Goal: Task Accomplishment & Management: Manage account settings

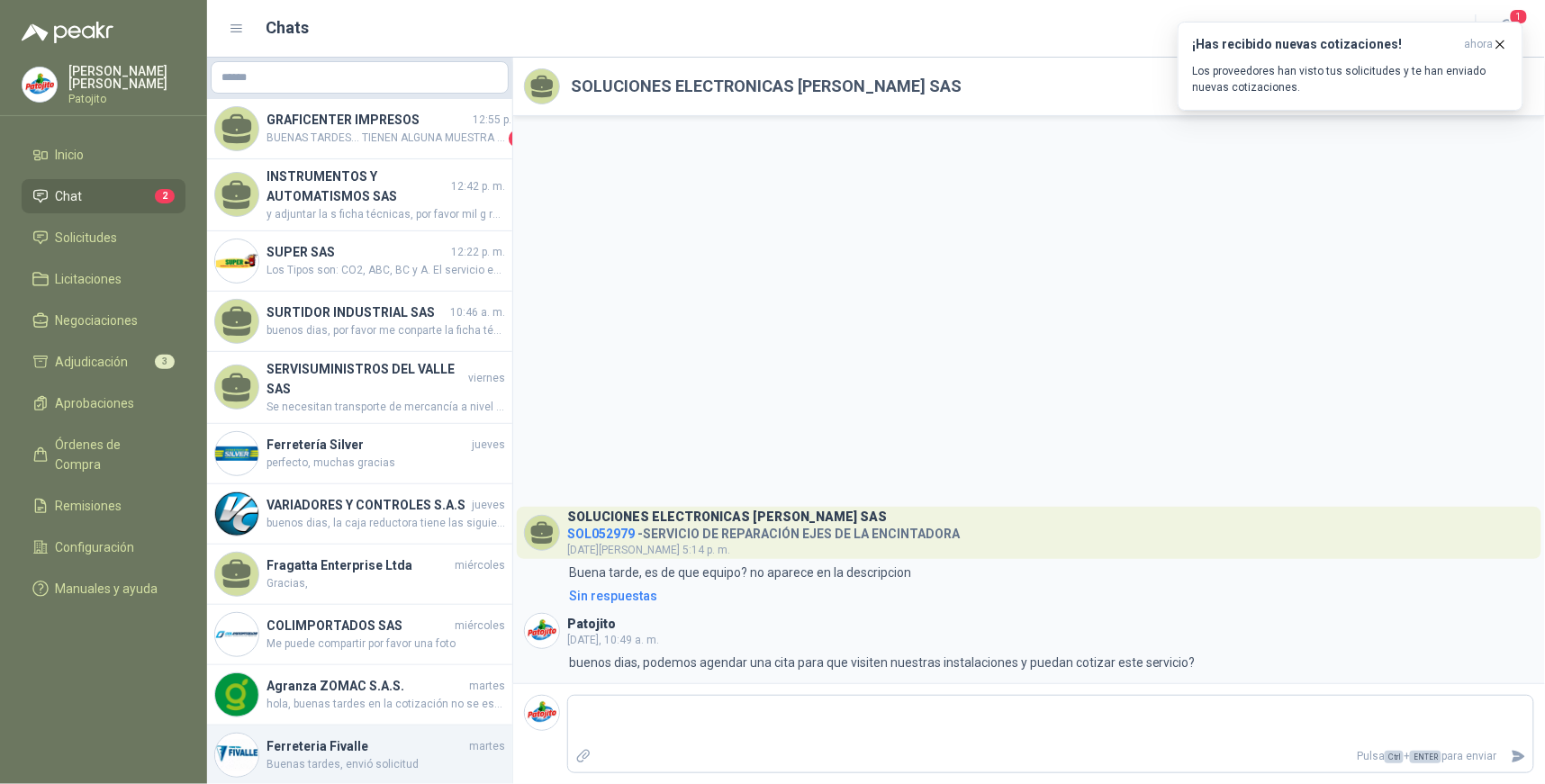
scroll to position [259, 0]
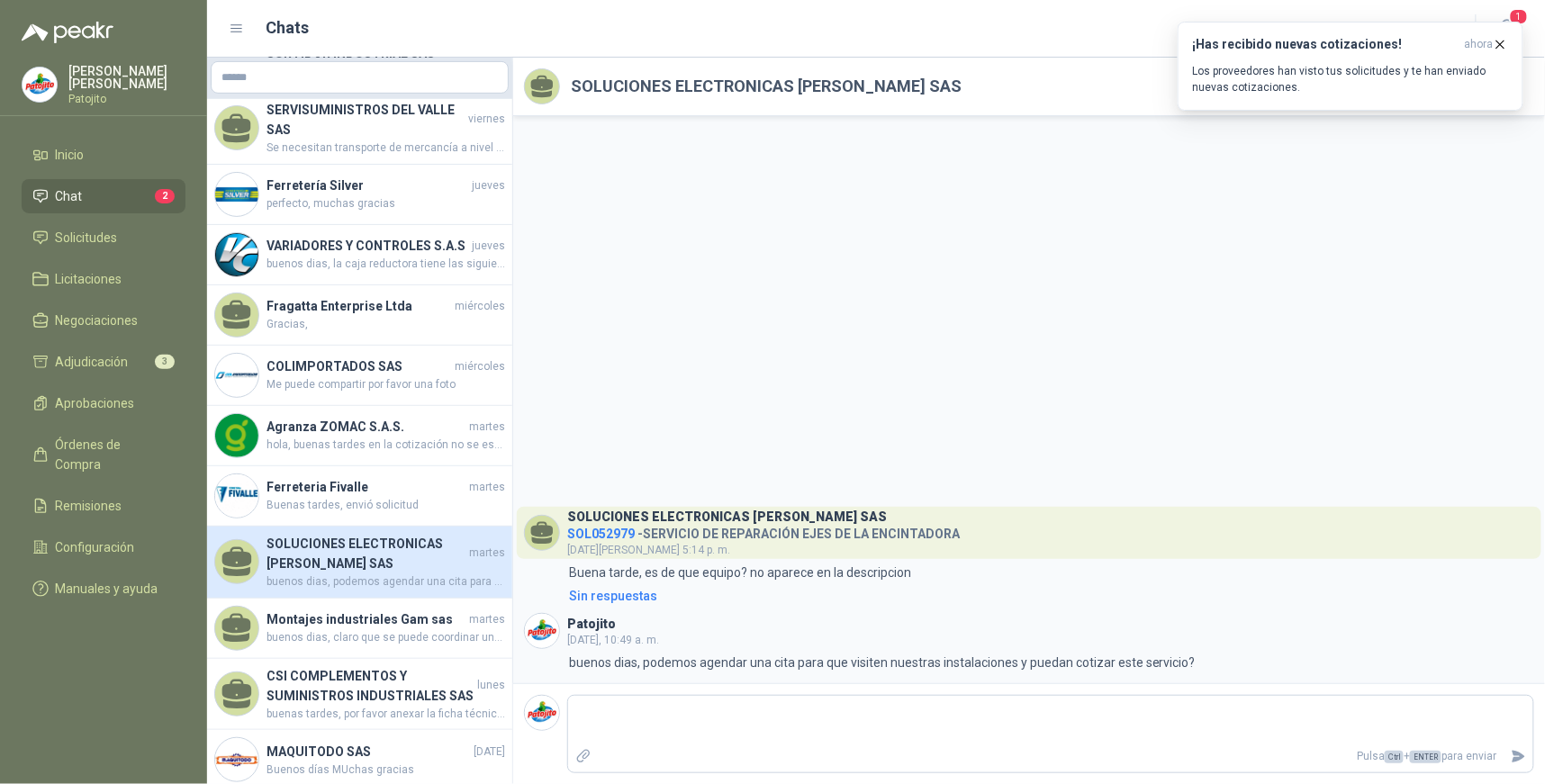
click at [122, 182] on link "Chat 2" at bounding box center [104, 196] width 164 height 35
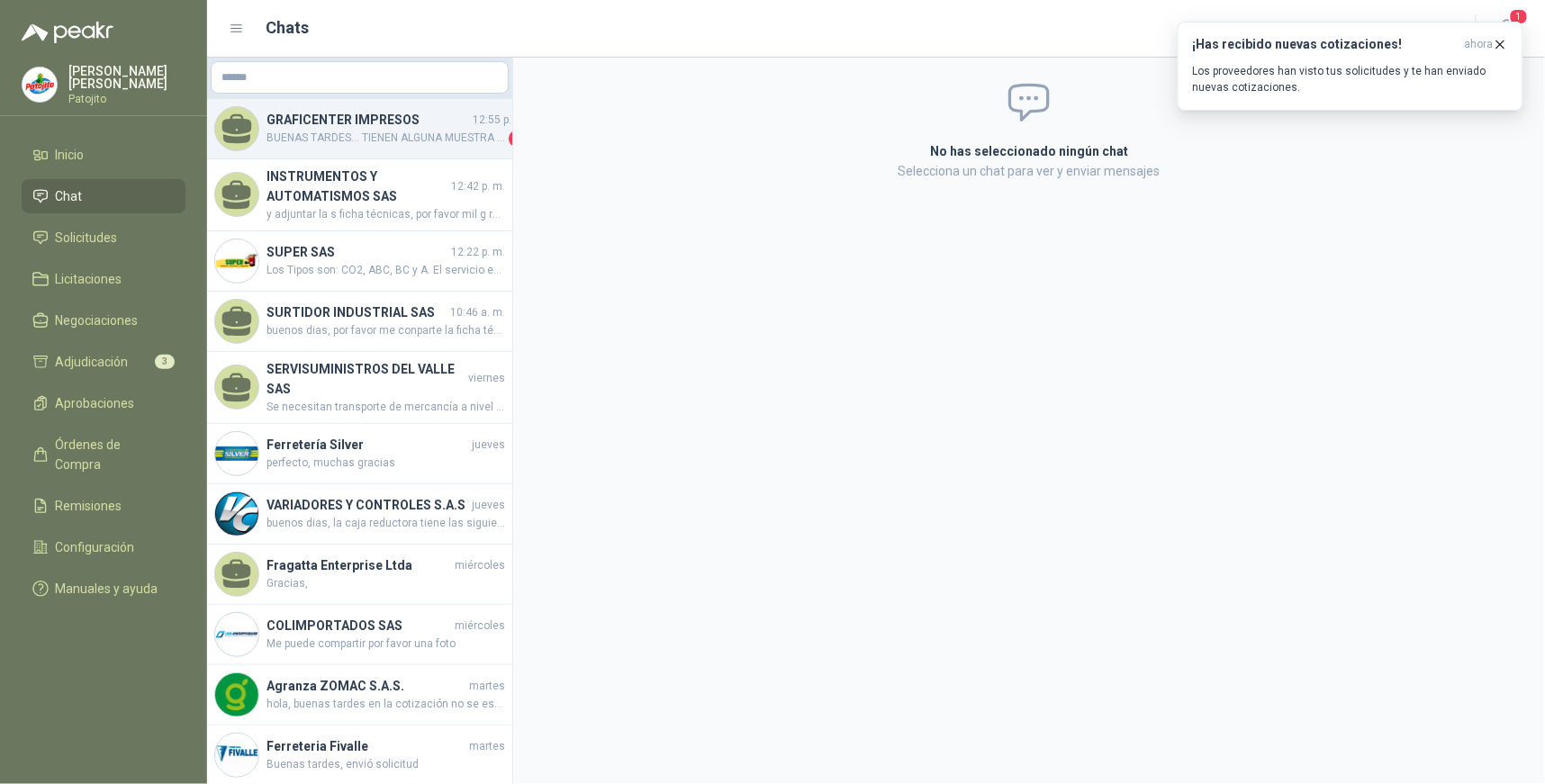
click at [446, 129] on span "BUENAS TARDES... TIENEN ALGUNA MUESTRA YA ELABORADA PARA QUE ME LA HAGAN LLEGAR…" at bounding box center [386, 139] width 239 height 18
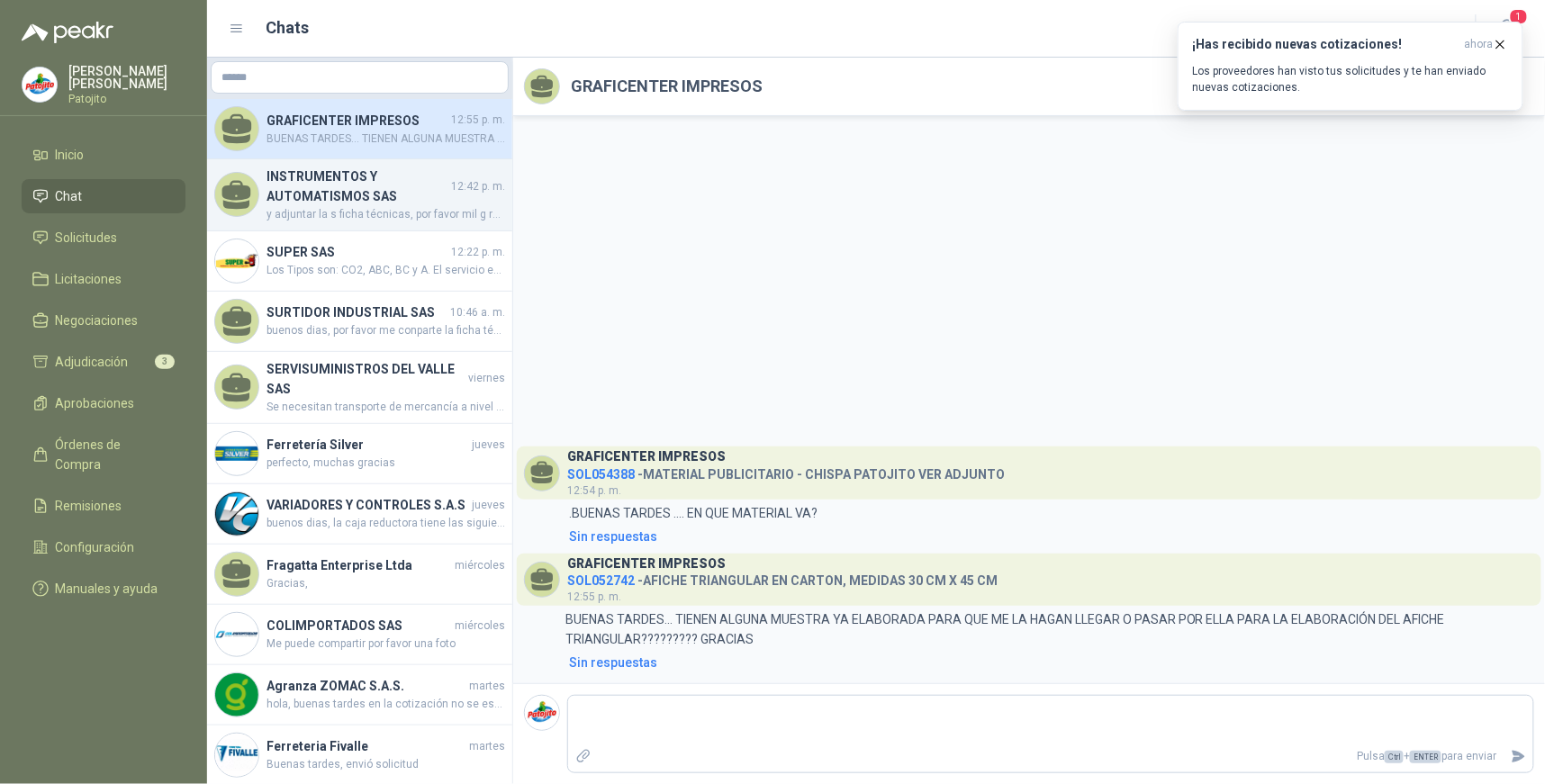
click at [381, 199] on h4 "INSTRUMENTOS Y AUTOMATISMOS SAS" at bounding box center [357, 186] width 181 height 39
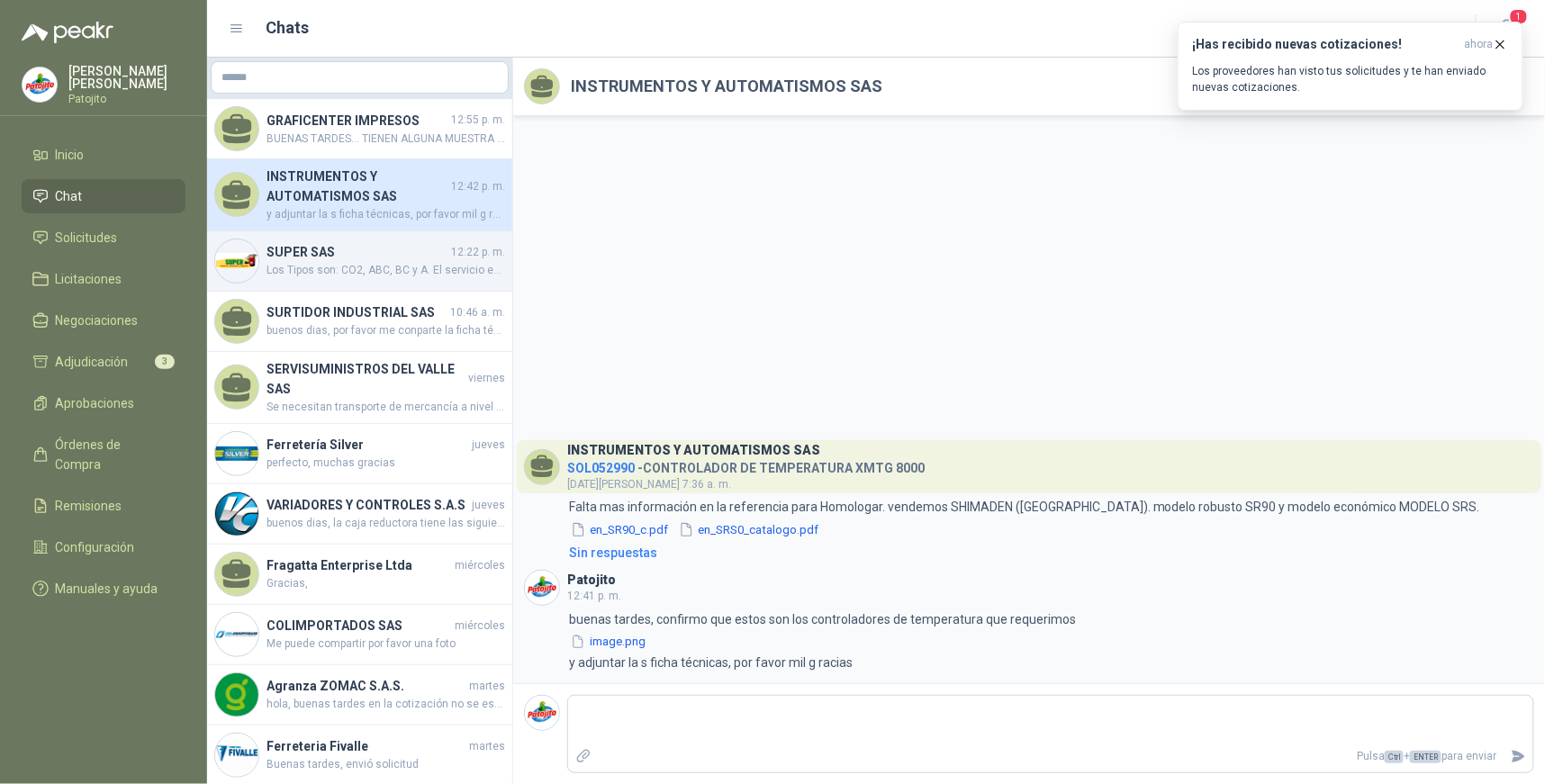
click at [328, 258] on h4 "SUPER SAS" at bounding box center [357, 252] width 181 height 20
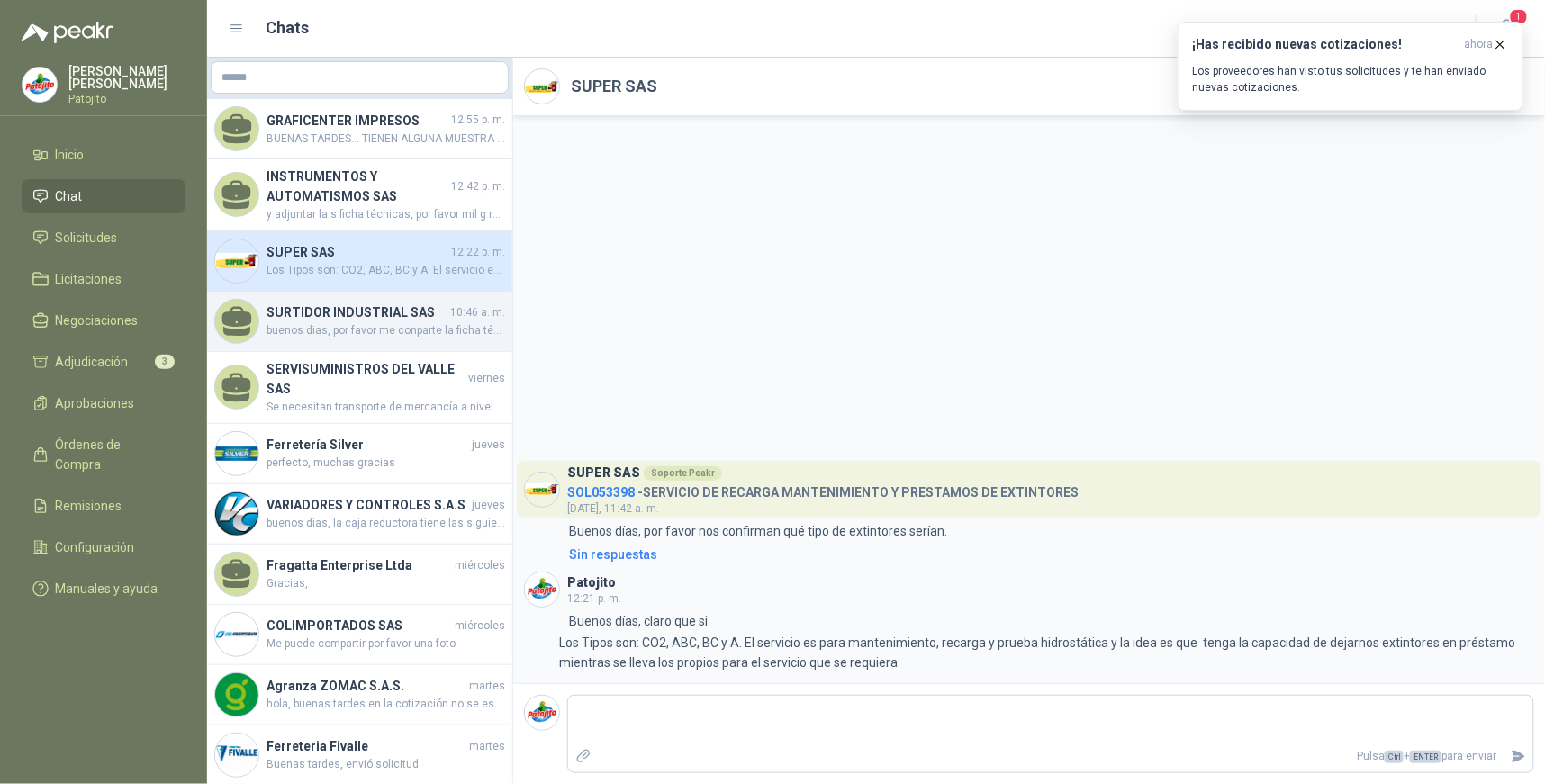
click at [378, 310] on h4 "SURTIDOR INDUSTRIAL SAS" at bounding box center [356, 313] width 180 height 20
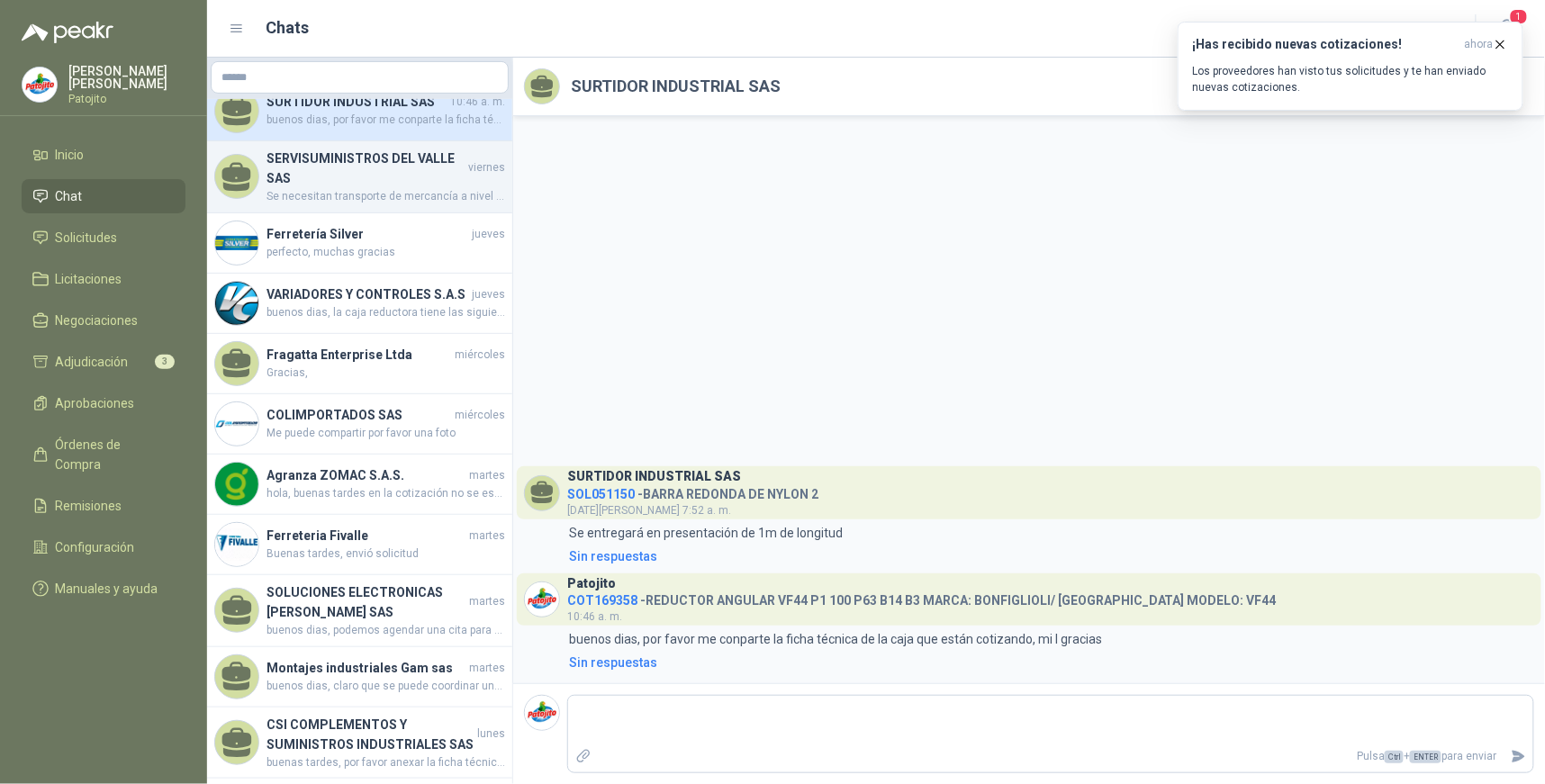
scroll to position [593, 0]
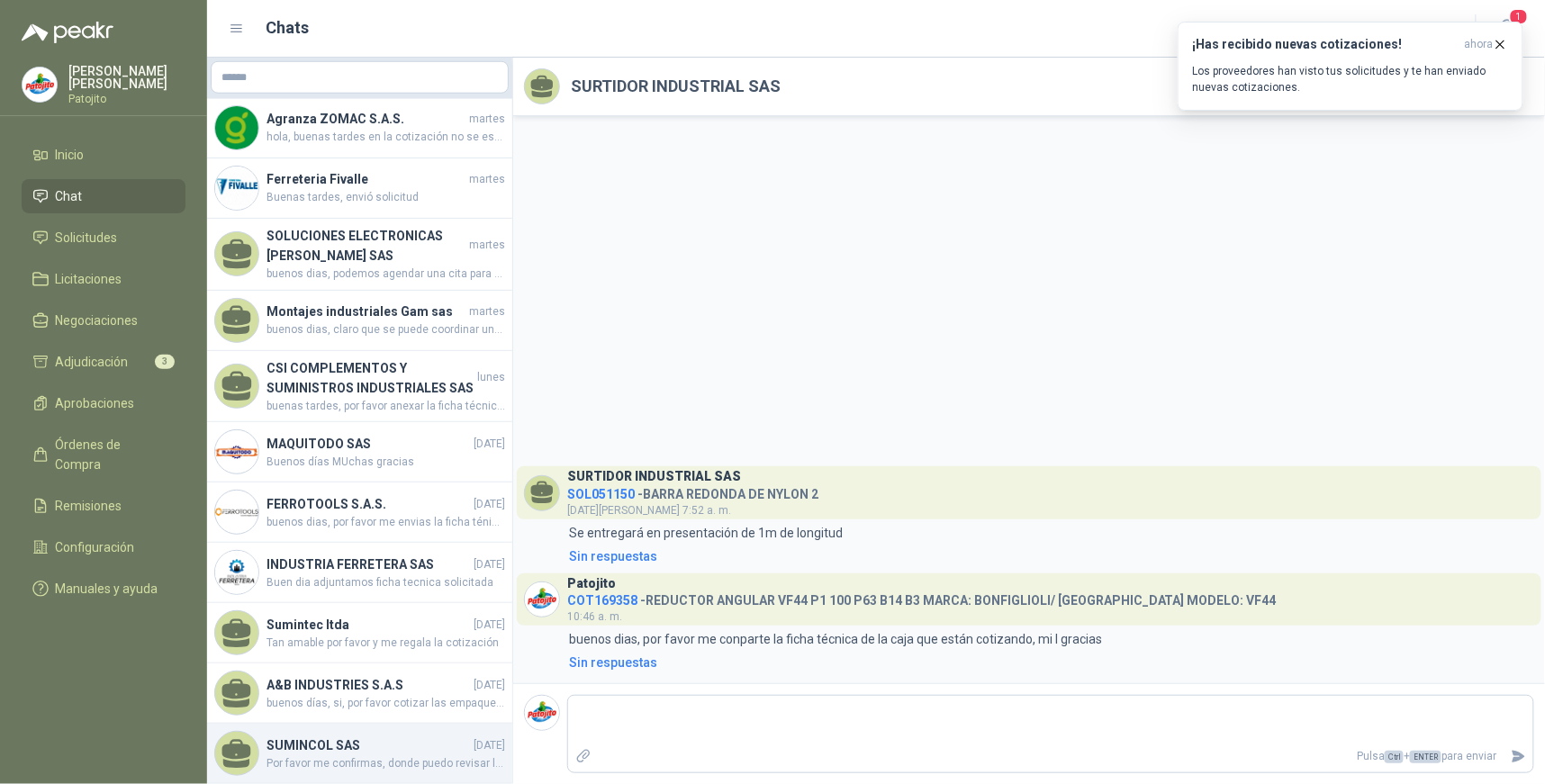
click at [322, 755] on span "Por favor me confirmas, donde puedo revisar la solicitud a detalle, para valida…" at bounding box center [386, 763] width 239 height 17
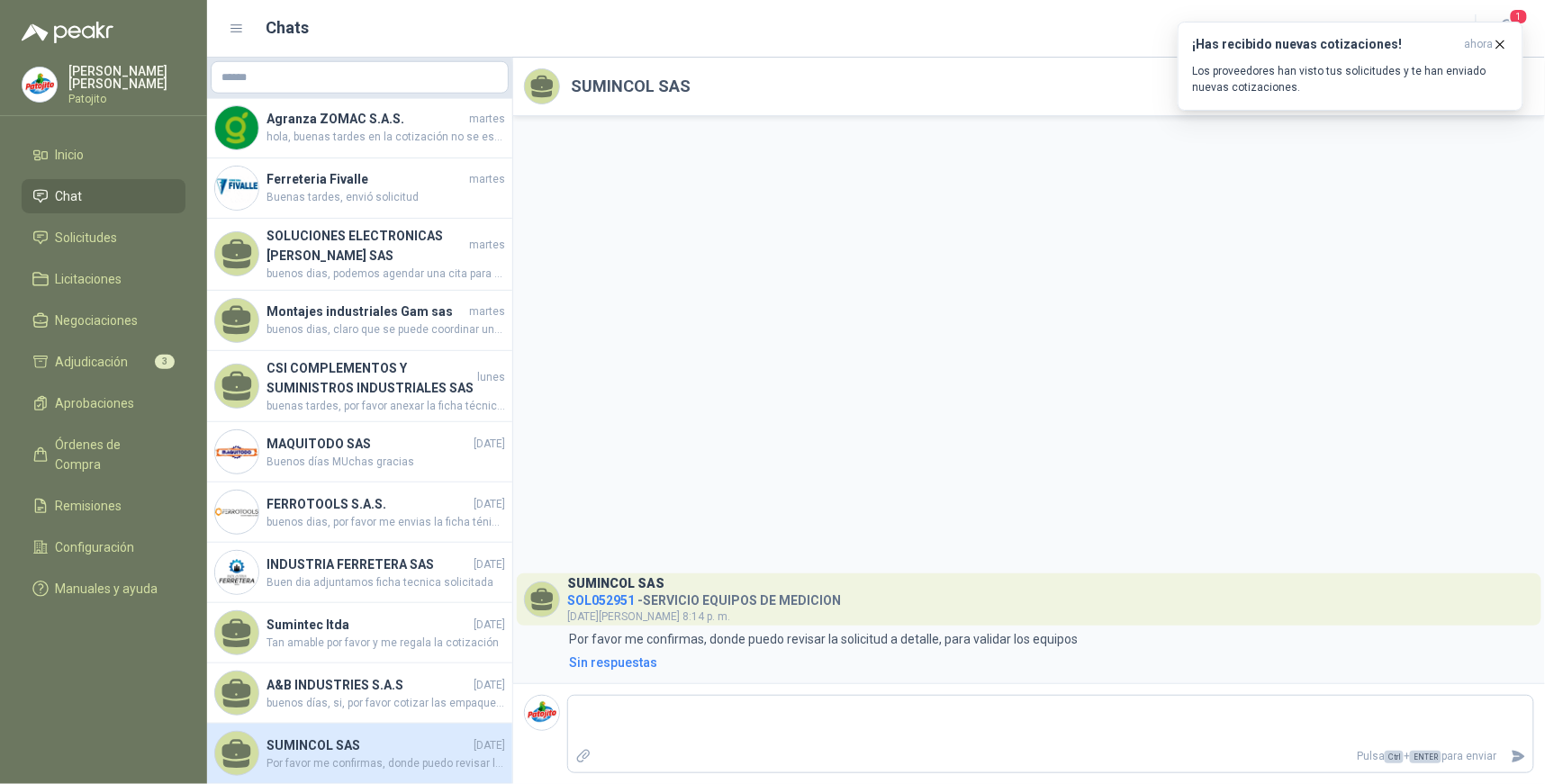
click at [608, 598] on span "SOL052951" at bounding box center [601, 600] width 67 height 15
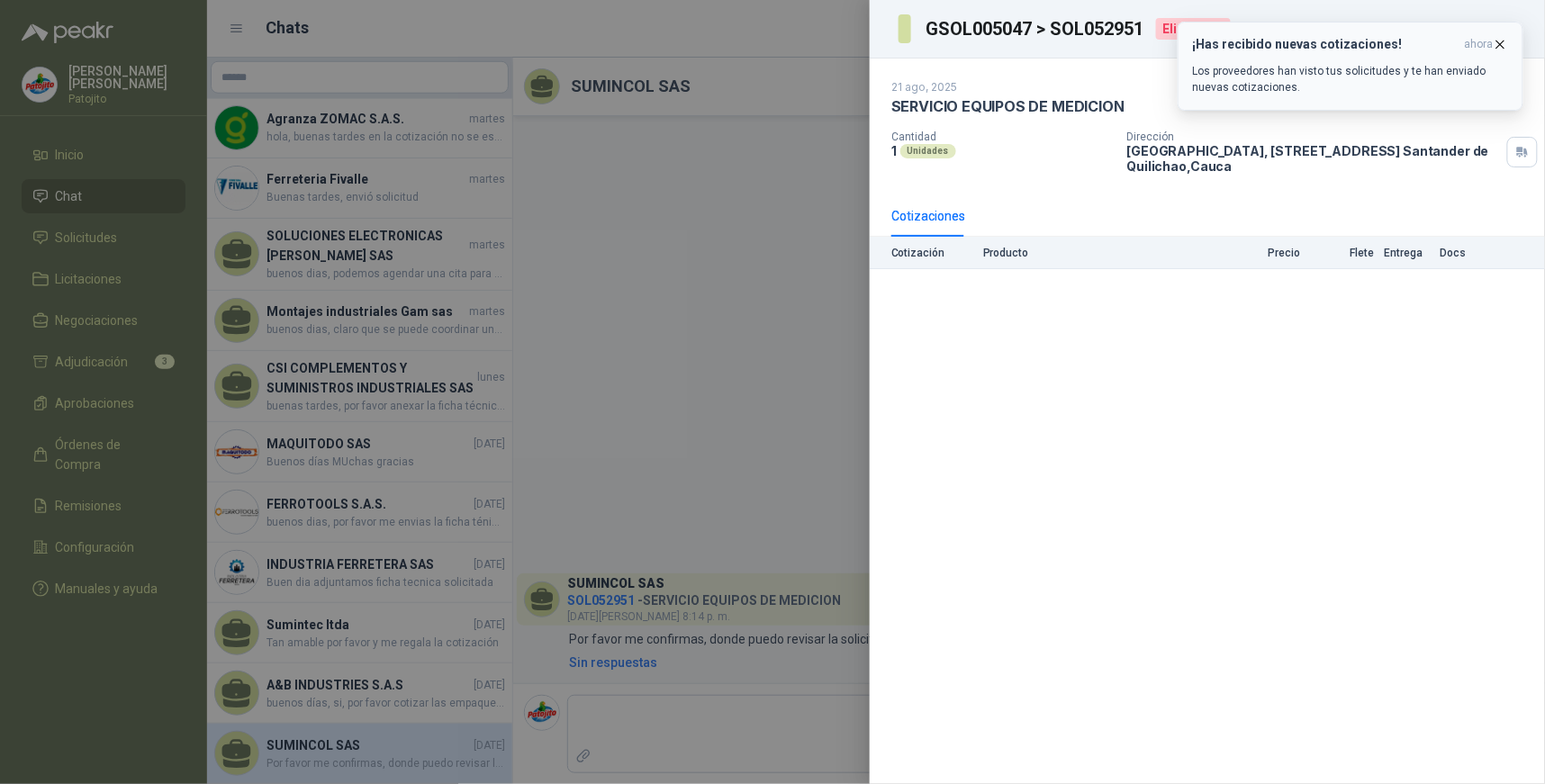
click at [1500, 41] on icon "button" at bounding box center [1499, 44] width 16 height 15
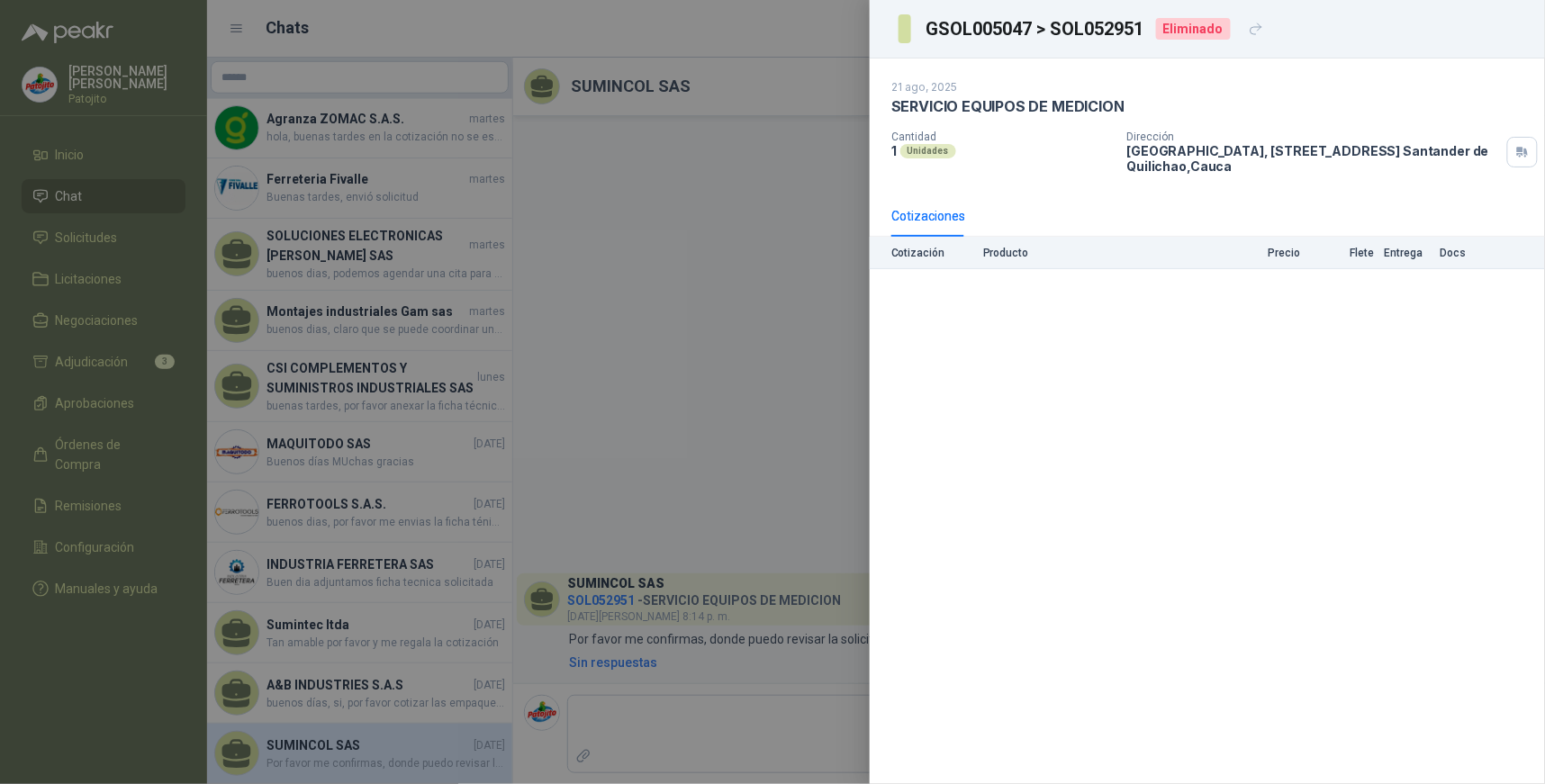
click at [937, 401] on div "[DATE] SERVICIO EQUIPOS DE MEDICION Cantidad 1 Unidades Dirección Parque Indust…" at bounding box center [1207, 420] width 675 height 725
click at [825, 162] on div at bounding box center [772, 392] width 1545 height 784
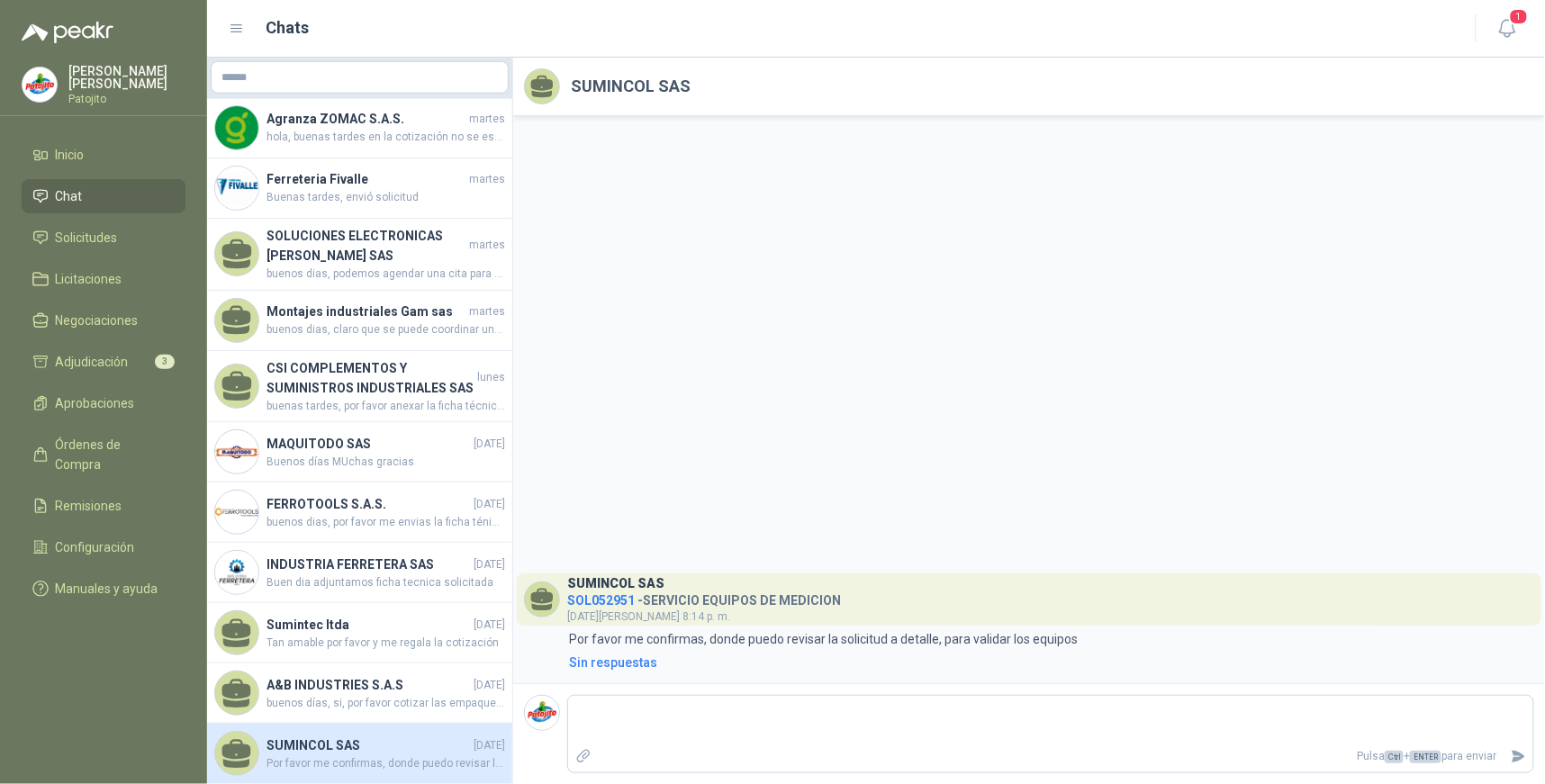
drag, startPoint x: 319, startPoint y: 724, endPoint x: 392, endPoint y: 734, distance: 73.7
click at [392, 735] on h4 "SUMINCOL SAS" at bounding box center [368, 745] width 203 height 20
click at [369, 695] on span "buenos días, si, por favor cotizar las empaquetaduras y/o el cambio de las empa…" at bounding box center [386, 703] width 239 height 17
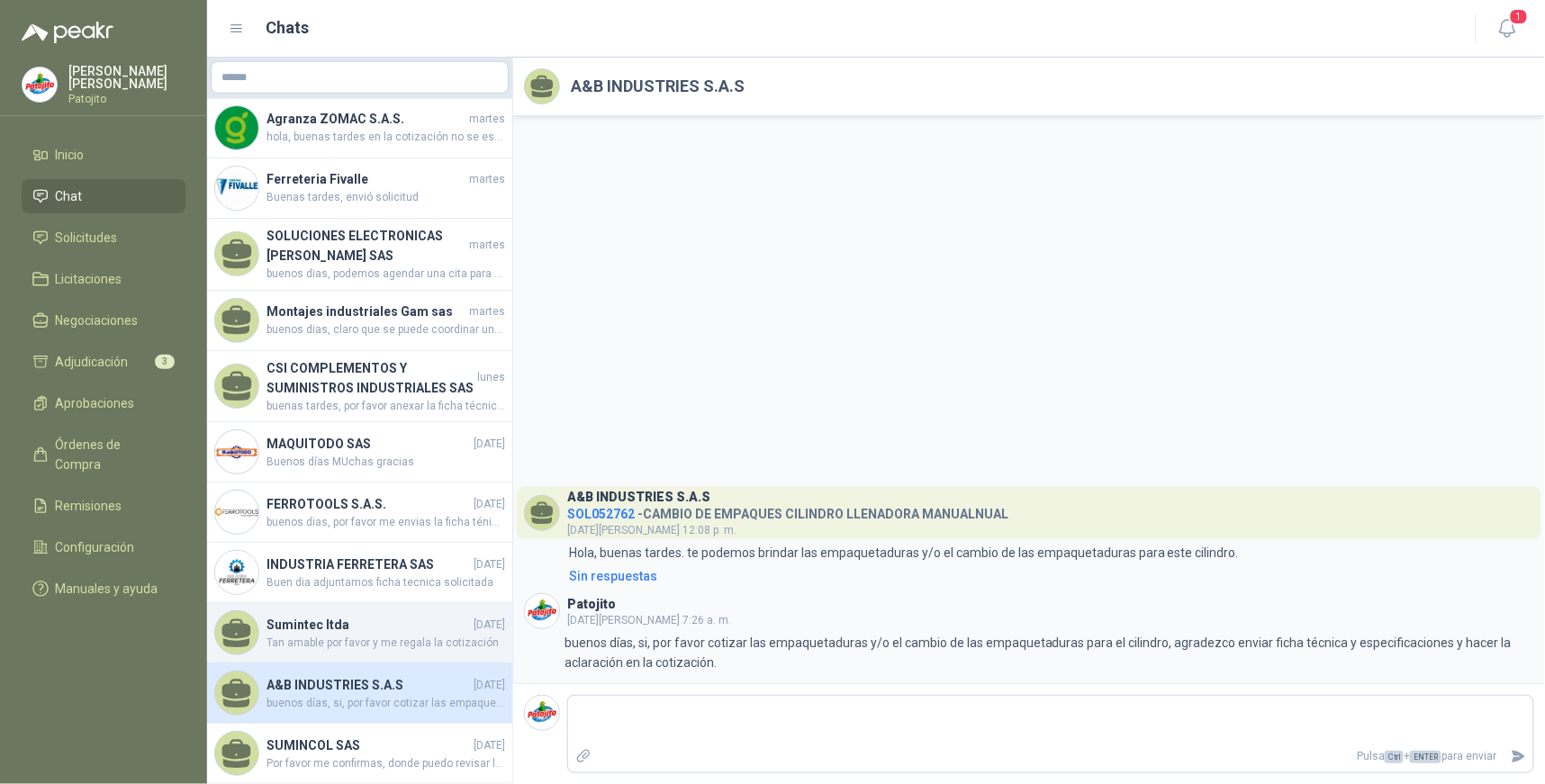
click at [307, 634] on span "Tan amable por favor y me regala la cotización" at bounding box center [386, 643] width 239 height 17
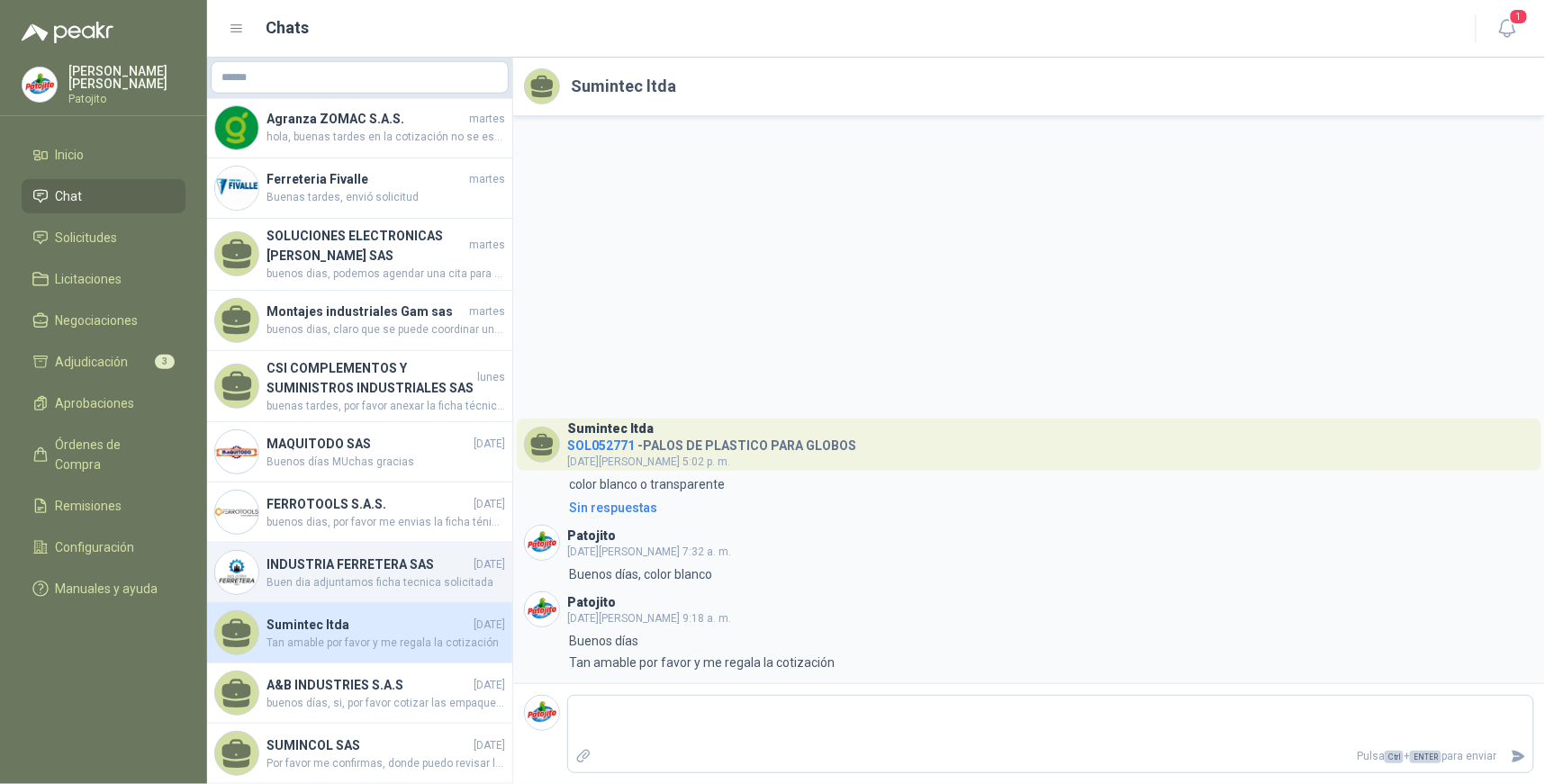
click at [385, 574] on span "Buen dia adjuntamos ficha tecnica solicitada" at bounding box center [386, 583] width 239 height 17
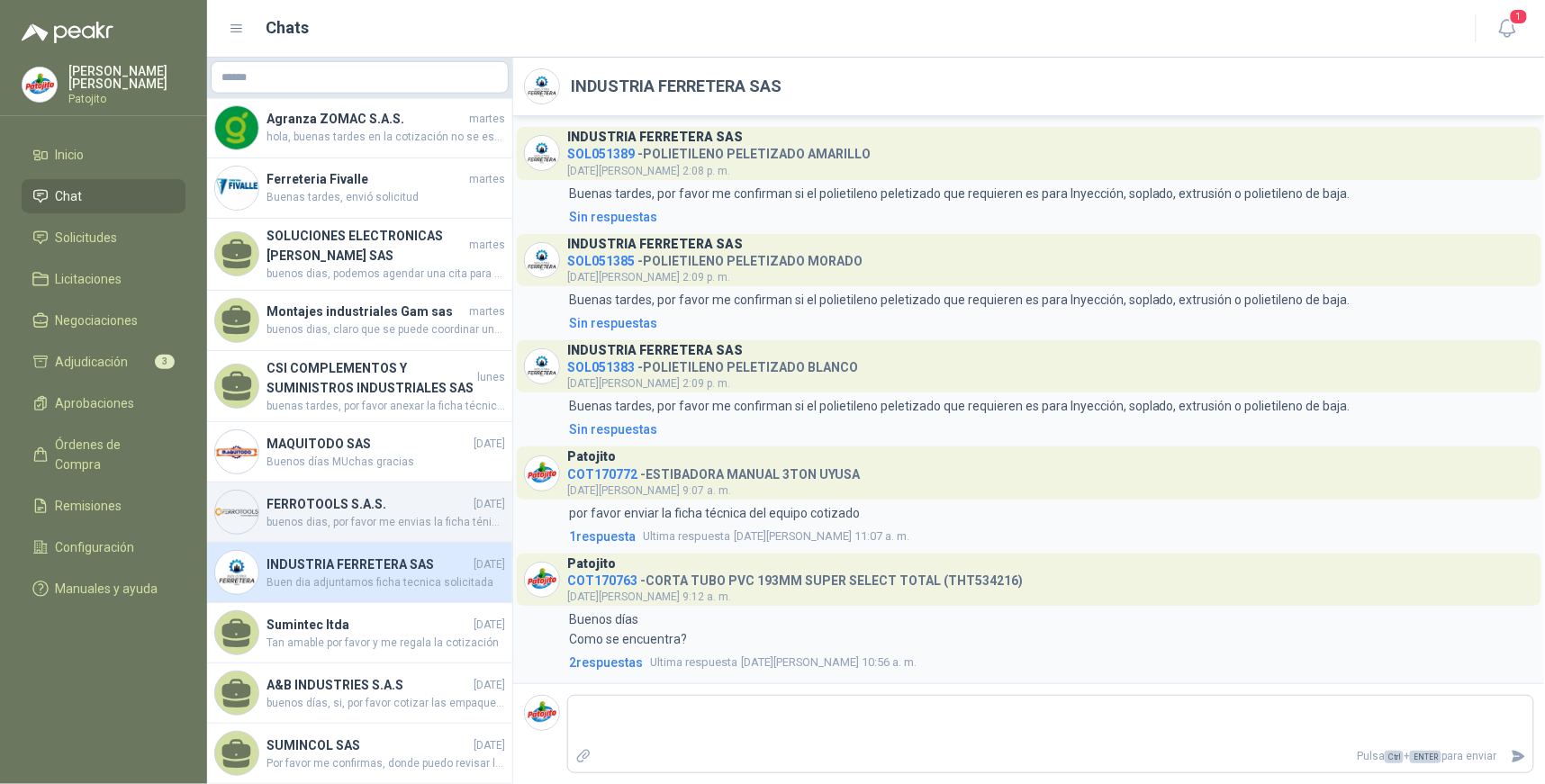
click at [392, 514] on span "buenos dias, por favor me envias la ficha ténicas de la manguera cotizada, much…" at bounding box center [386, 522] width 239 height 17
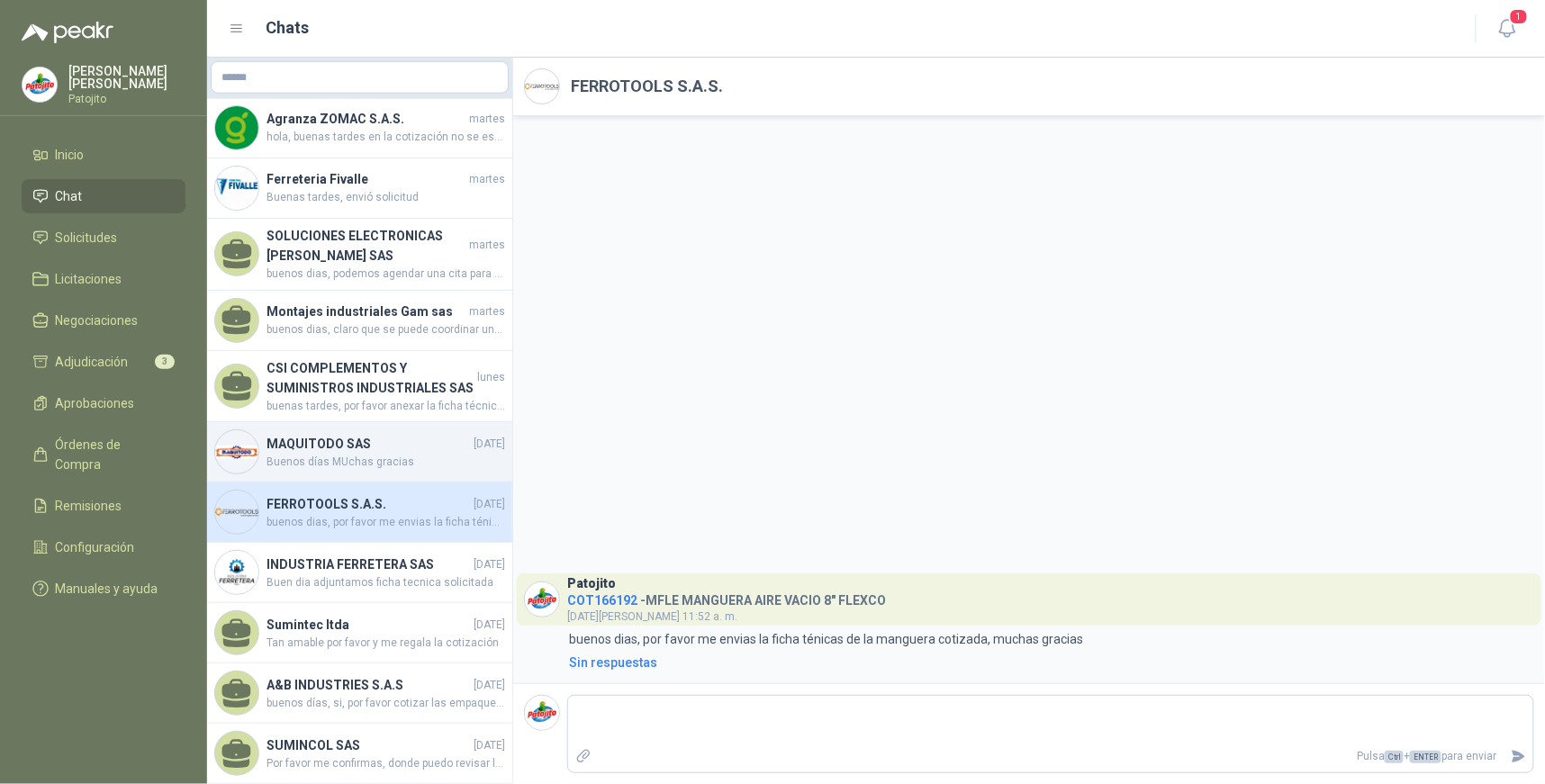
click at [399, 453] on span "Buenos días MUchas gracias" at bounding box center [386, 461] width 239 height 17
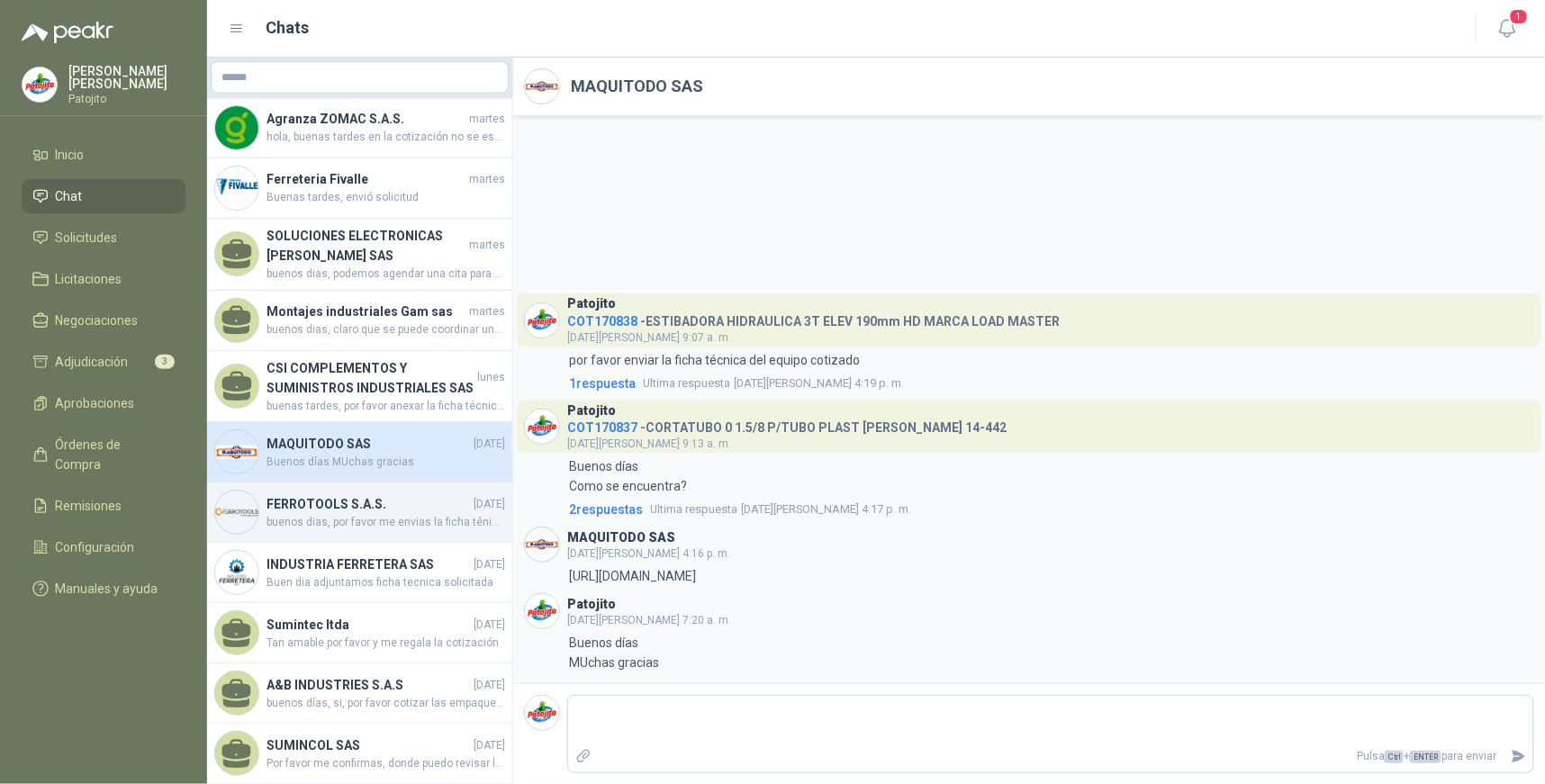
click at [380, 494] on h4 "FERROTOOLS S.A.S." at bounding box center [368, 504] width 203 height 20
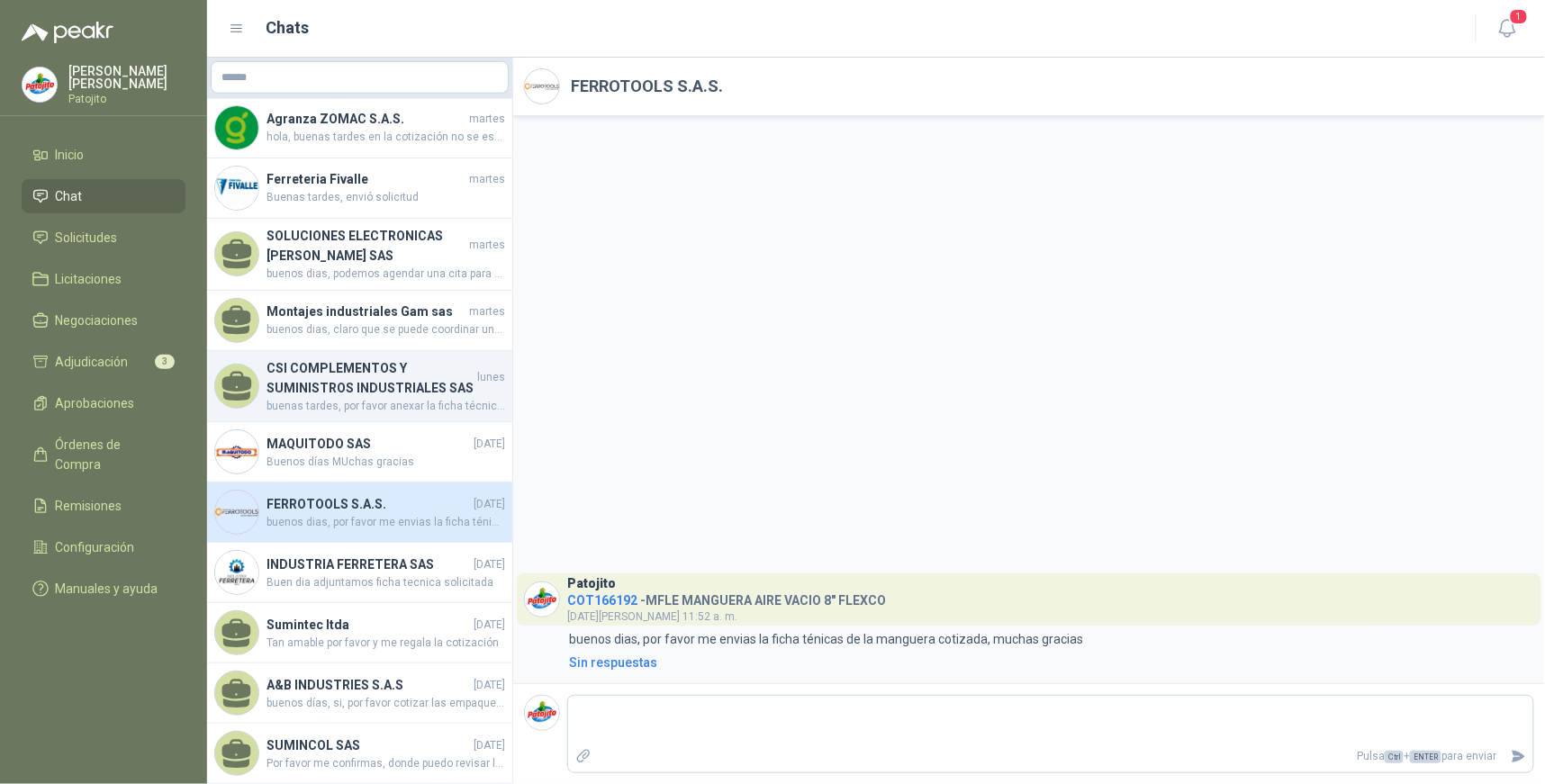
click at [394, 365] on h4 "CSI COMPLEMENTOS Y SUMINISTROS INDUSTRIALES SAS" at bounding box center [369, 377] width 207 height 39
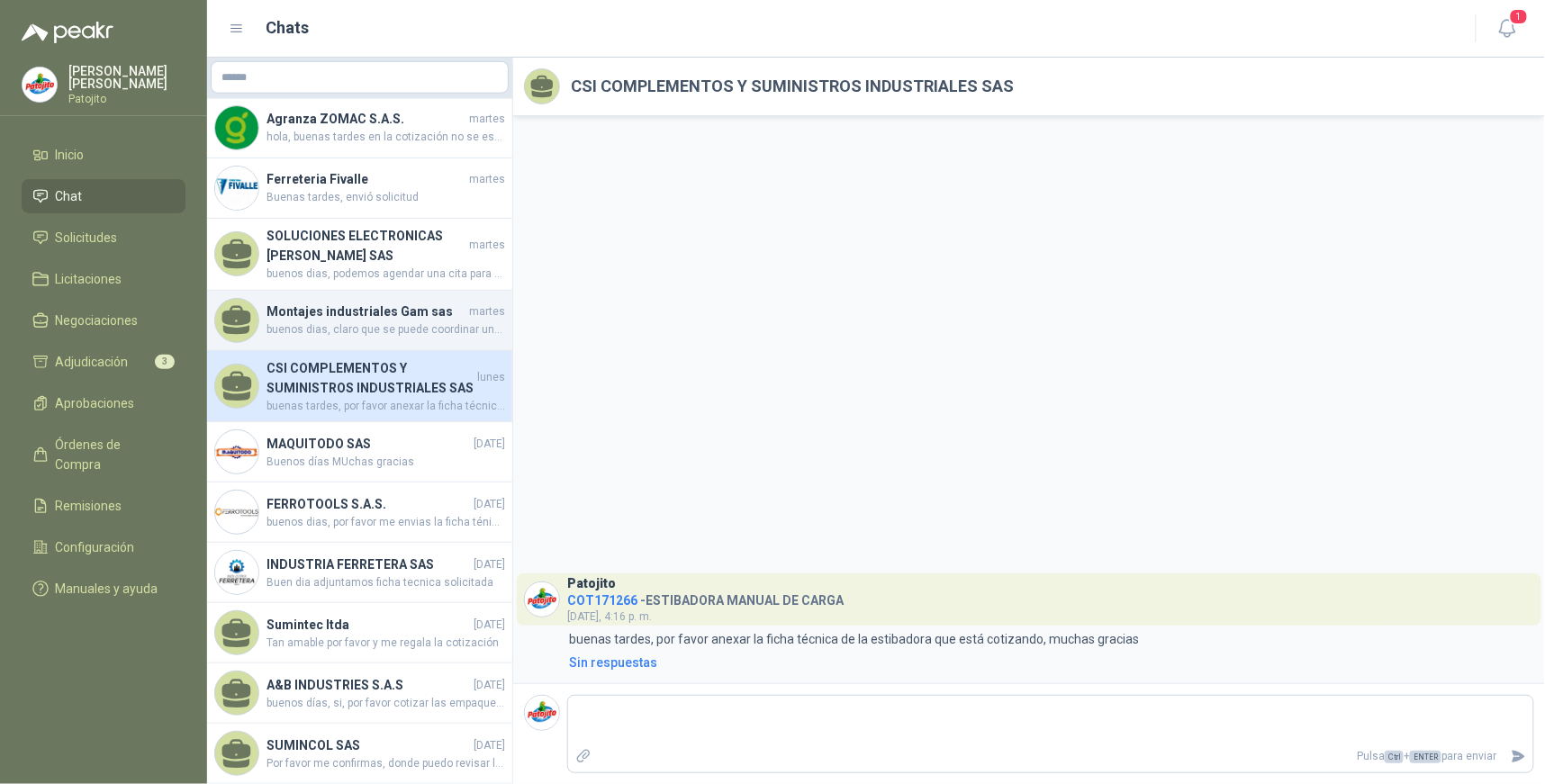
click at [425, 302] on h4 "Montajes industriales Gam sas" at bounding box center [366, 312] width 199 height 20
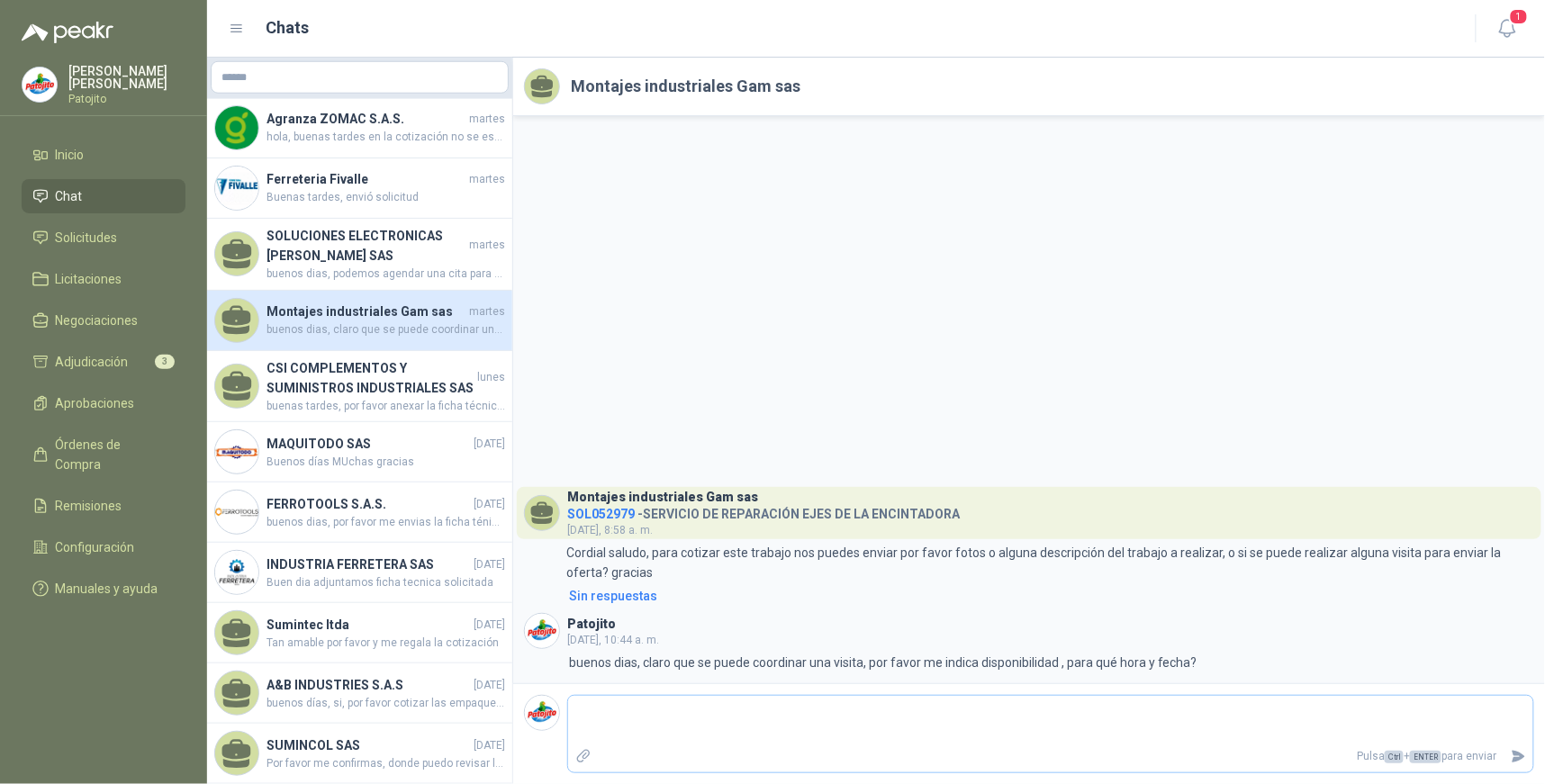
click at [700, 726] on textarea at bounding box center [1051, 719] width 965 height 41
click at [128, 354] on span "Adjudicación" at bounding box center [92, 362] width 73 height 20
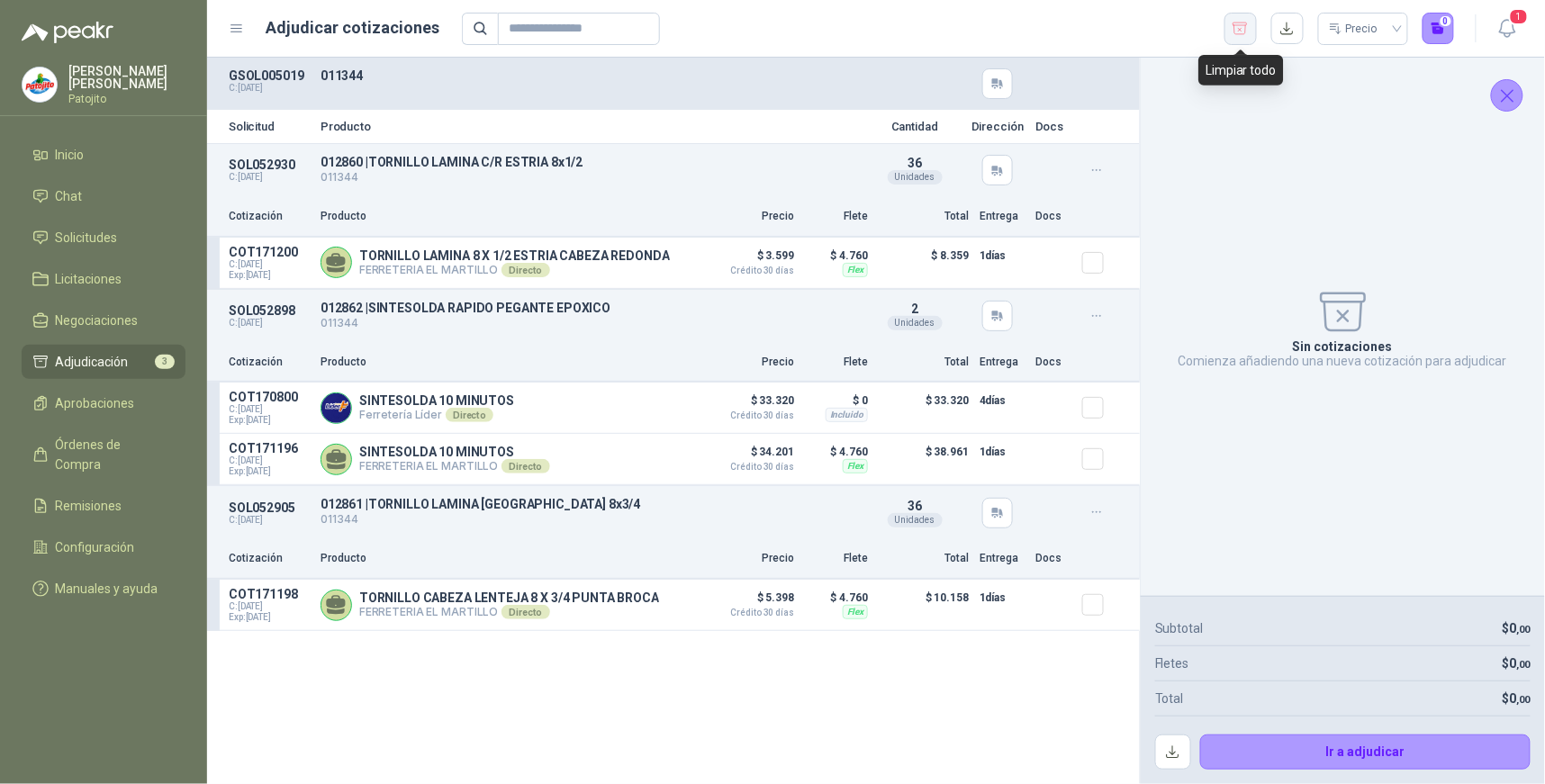
drag, startPoint x: 1239, startPoint y: 32, endPoint x: 1202, endPoint y: 72, distance: 54.5
click at [1239, 32] on icon "button" at bounding box center [1239, 29] width 17 height 18
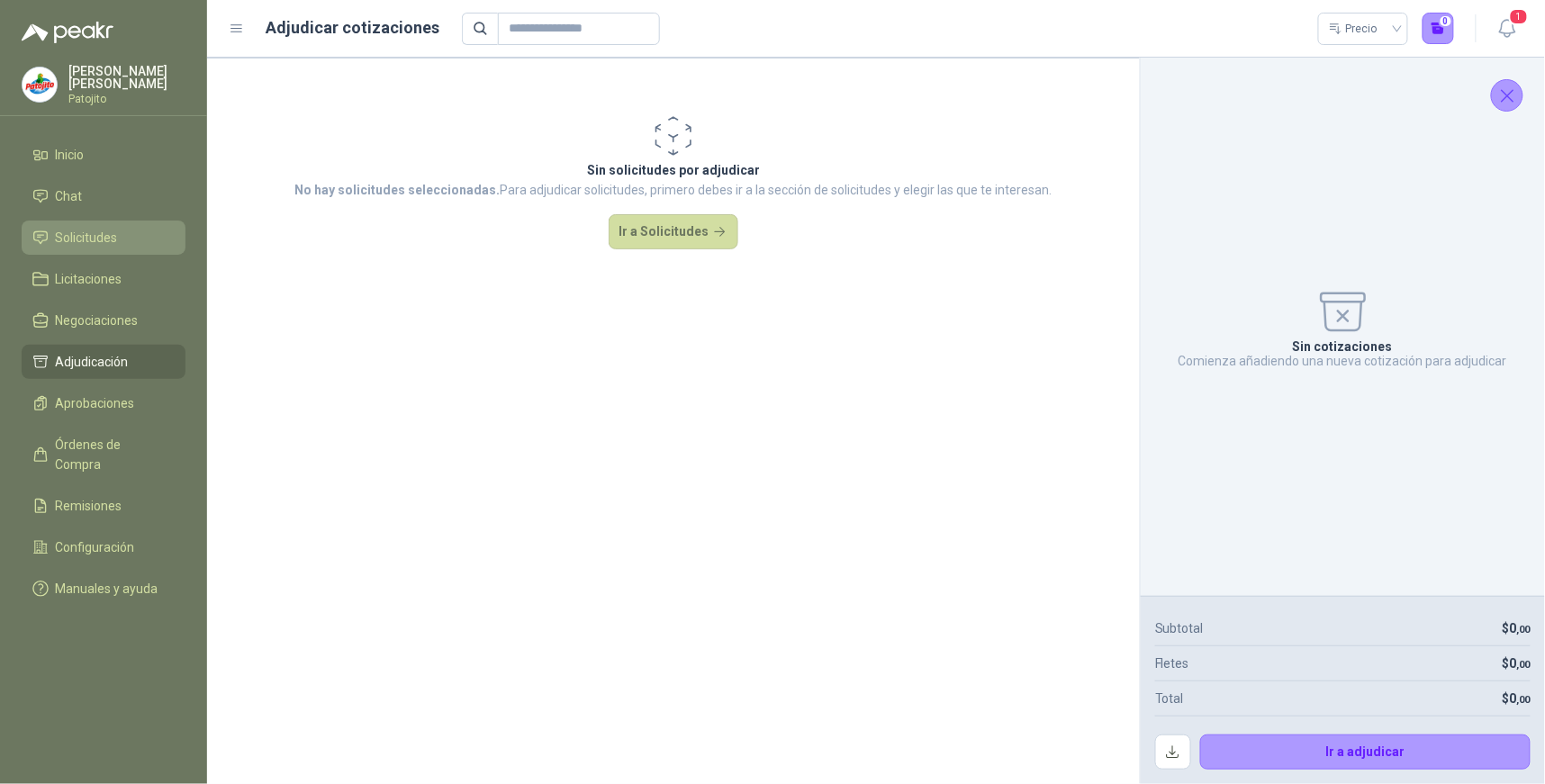
click at [114, 231] on span "Solicitudes" at bounding box center [87, 238] width 62 height 20
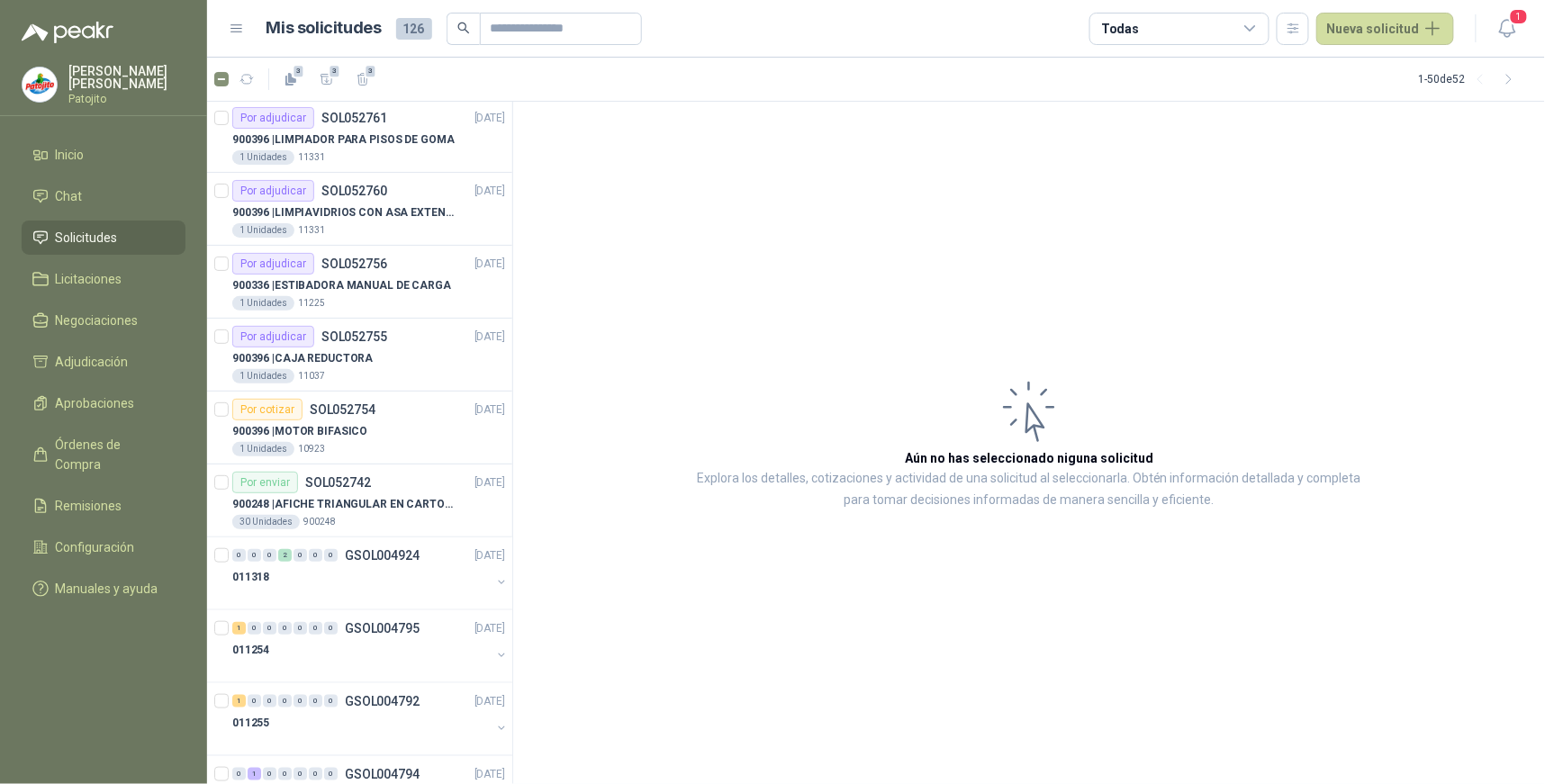
scroll to position [2989, 0]
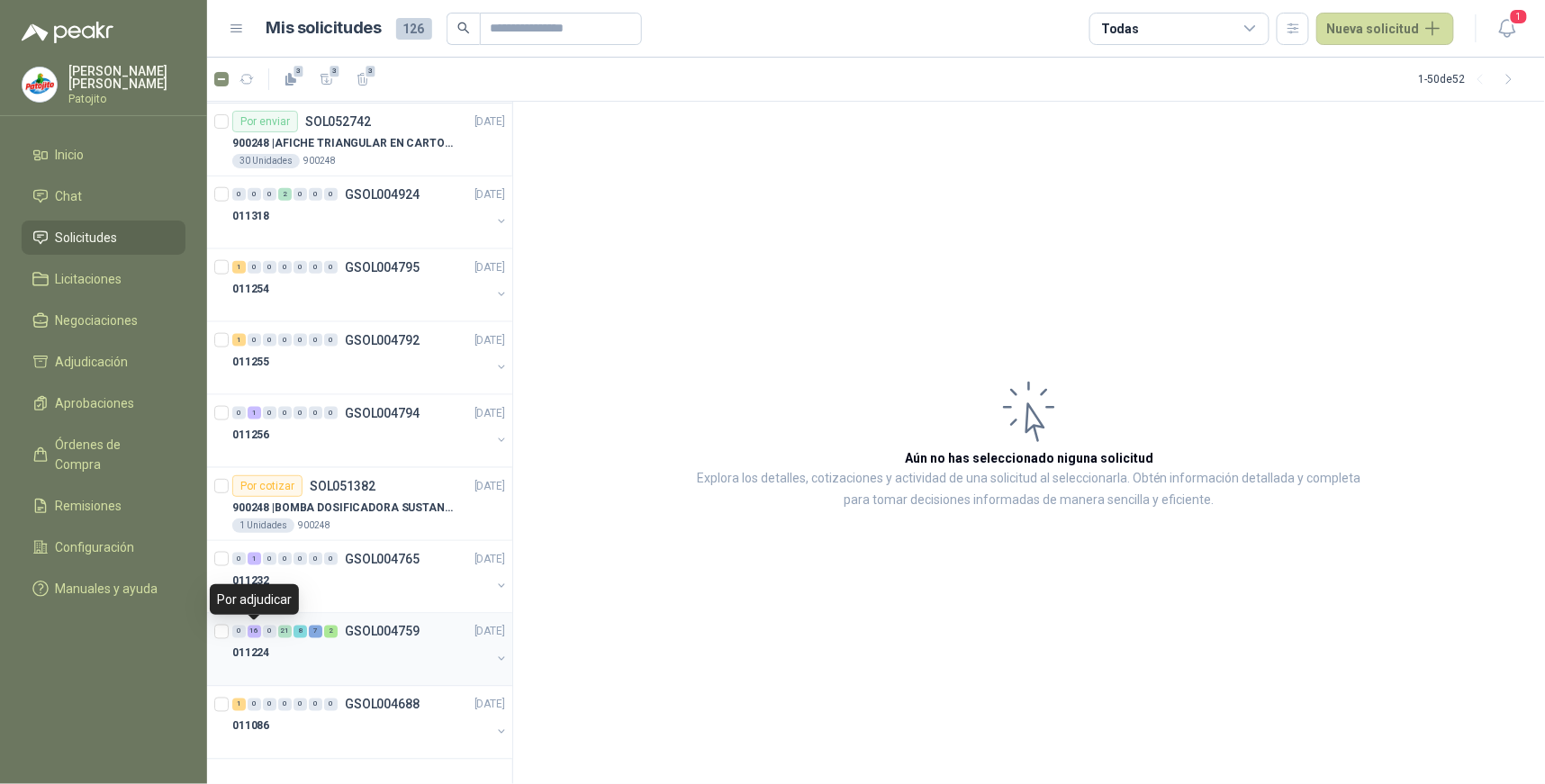
click at [247, 631] on div "16" at bounding box center [254, 632] width 14 height 13
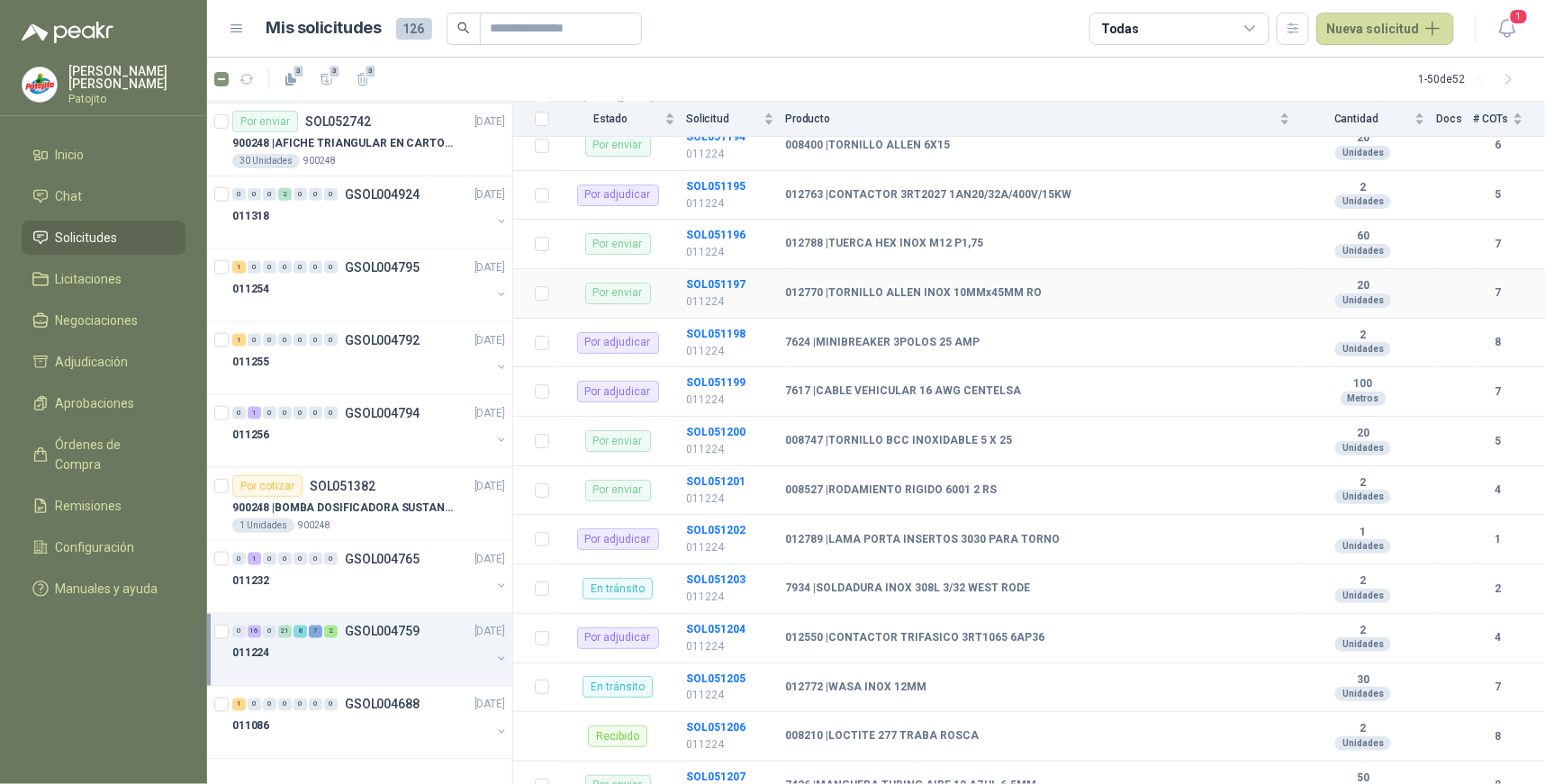
scroll to position [2251, 0]
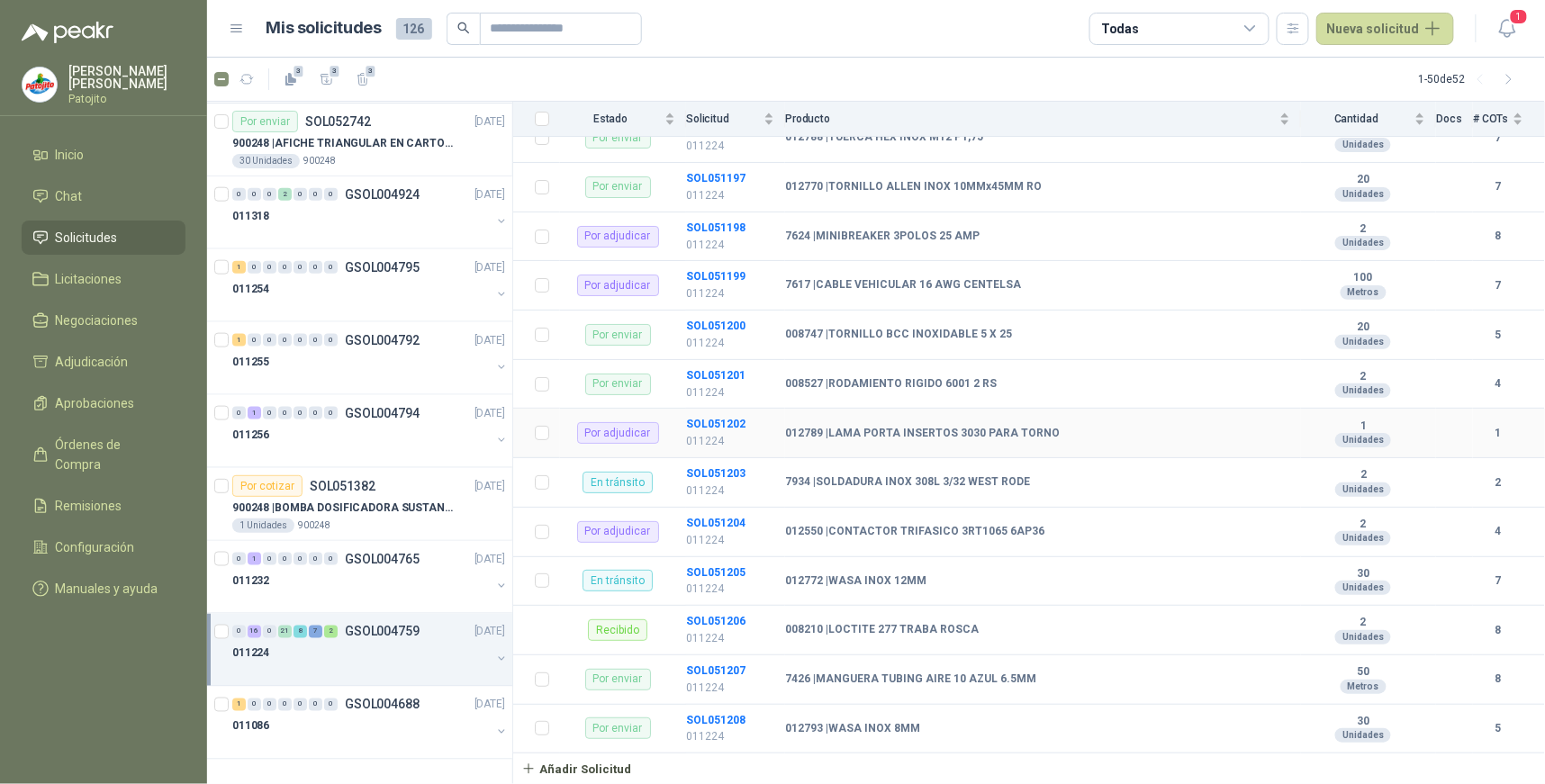
click at [729, 416] on td "SOL051202 011224" at bounding box center [735, 433] width 99 height 49
click at [721, 423] on b "SOL051202" at bounding box center [715, 424] width 59 height 13
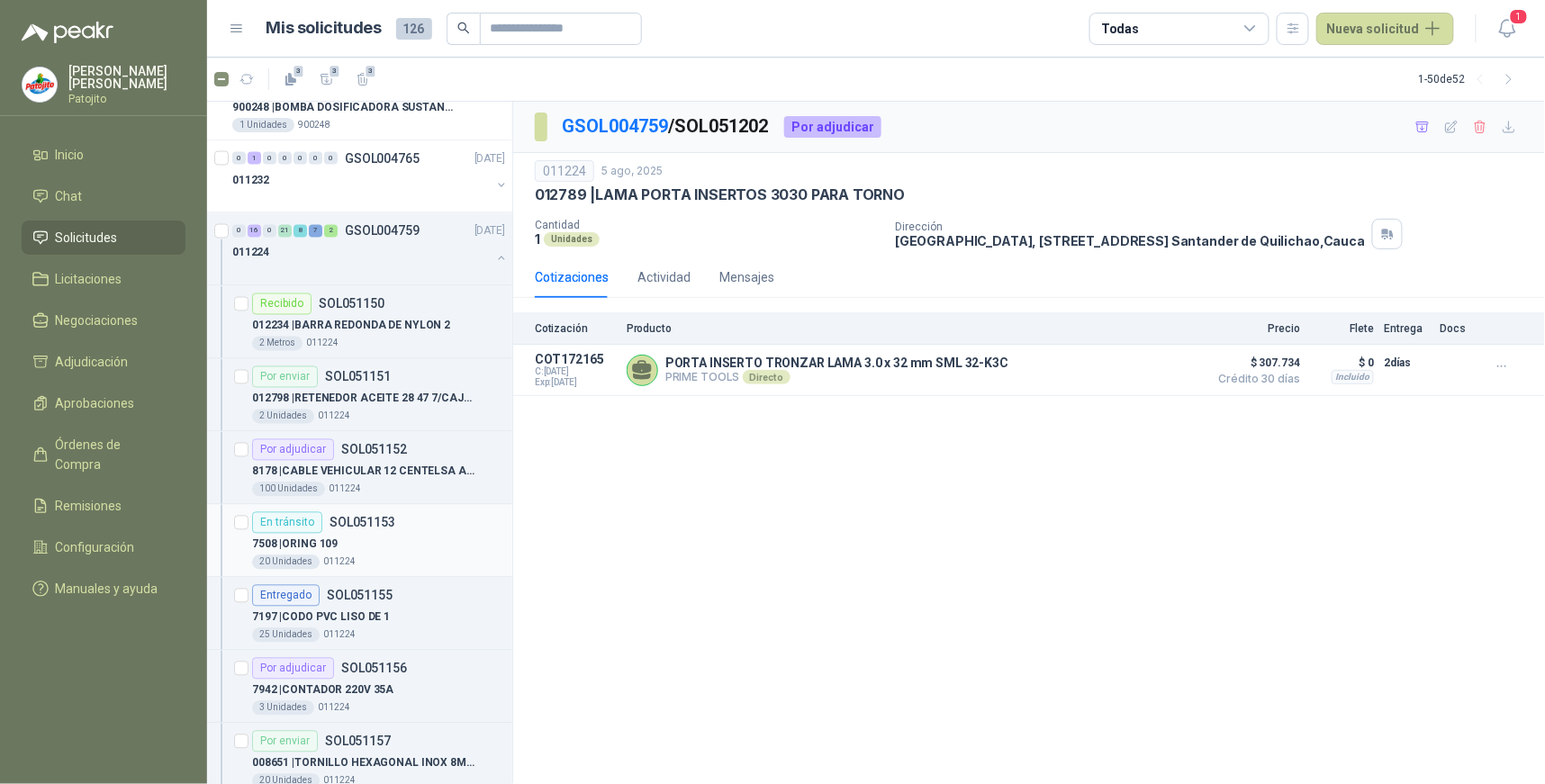
scroll to position [3389, 0]
